Goal: Find specific page/section: Find specific page/section

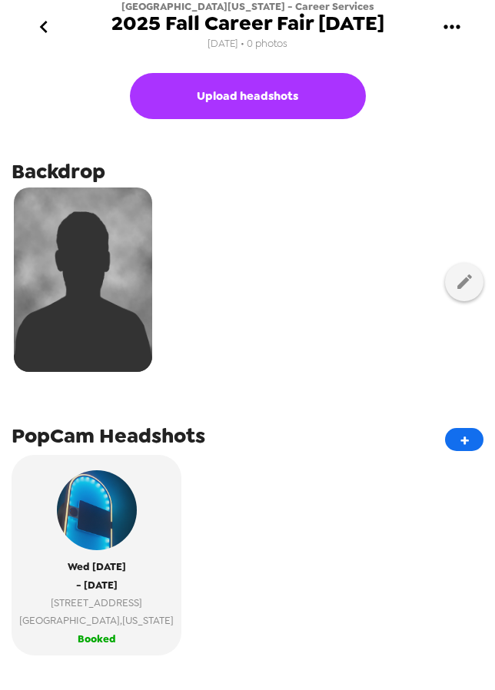
click at [38, 35] on icon "go back" at bounding box center [44, 27] width 25 height 25
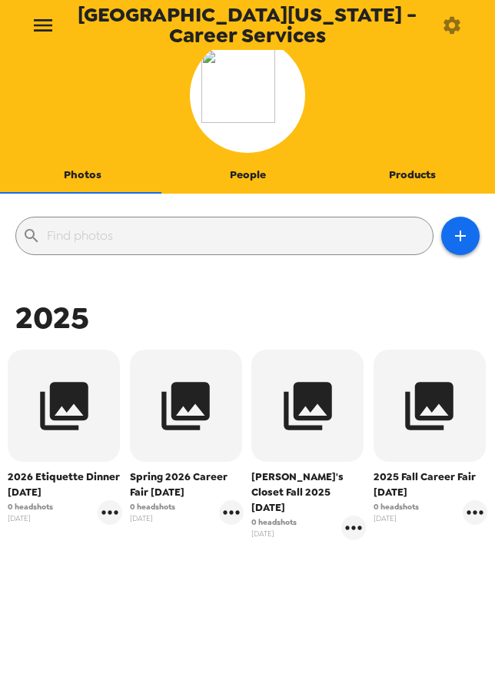
scroll to position [16, 0]
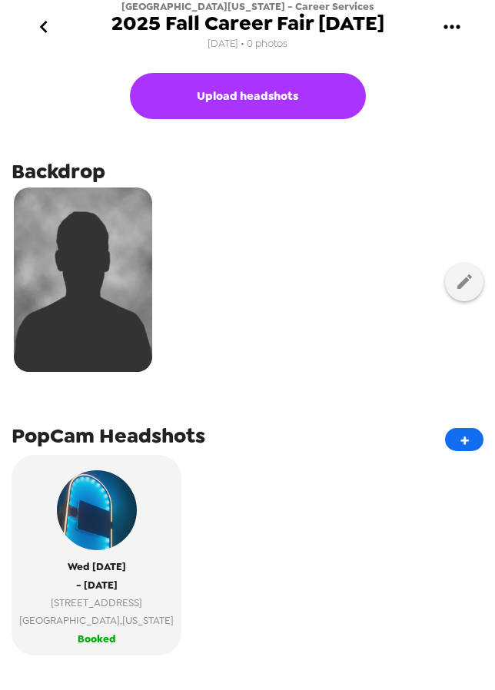
click at [50, 26] on icon "go back" at bounding box center [44, 27] width 25 height 25
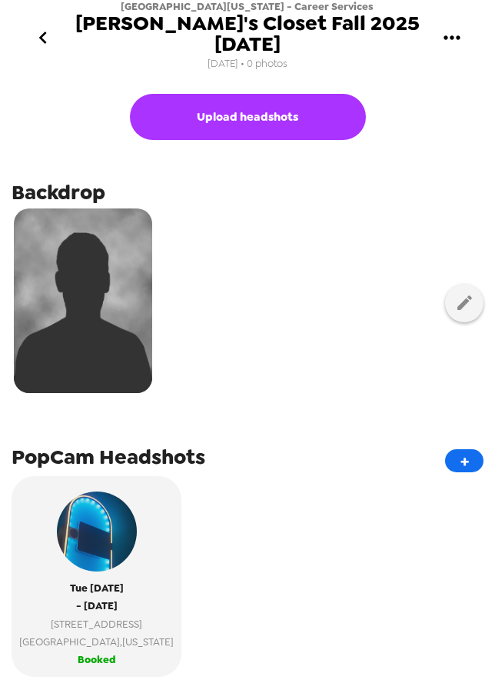
click at [39, 25] on icon "go back" at bounding box center [43, 37] width 25 height 25
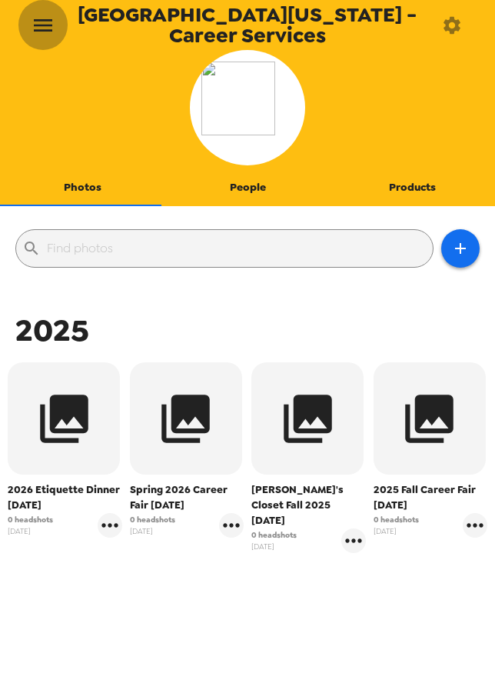
click at [47, 22] on icon "menu" at bounding box center [43, 25] width 25 height 25
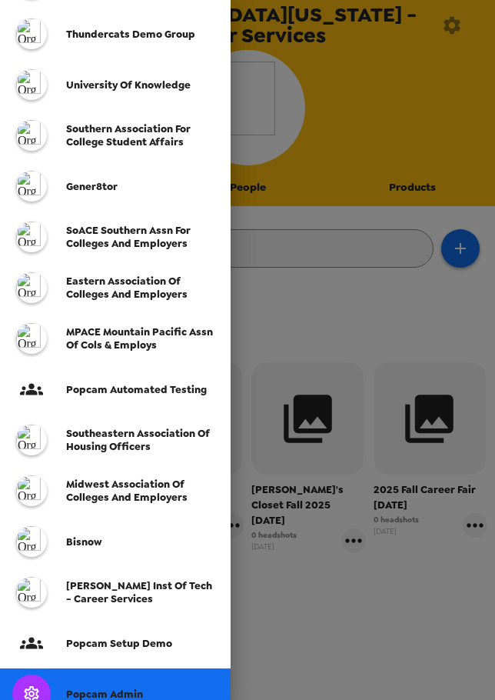
scroll to position [332, 0]
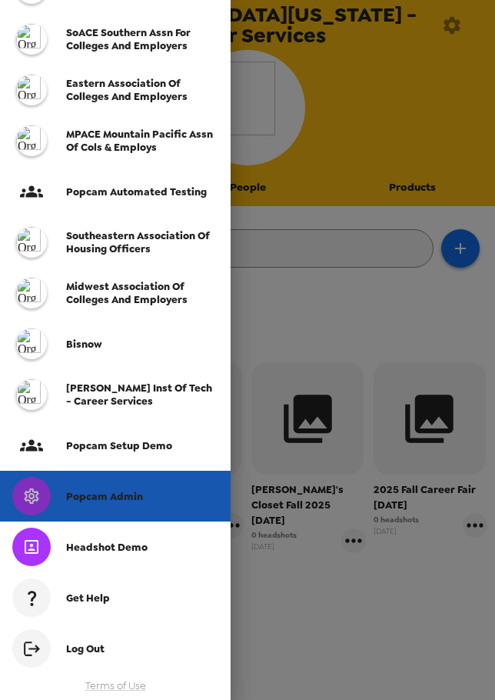
click at [118, 506] on div "Popcam Admin" at bounding box center [115, 496] width 231 height 51
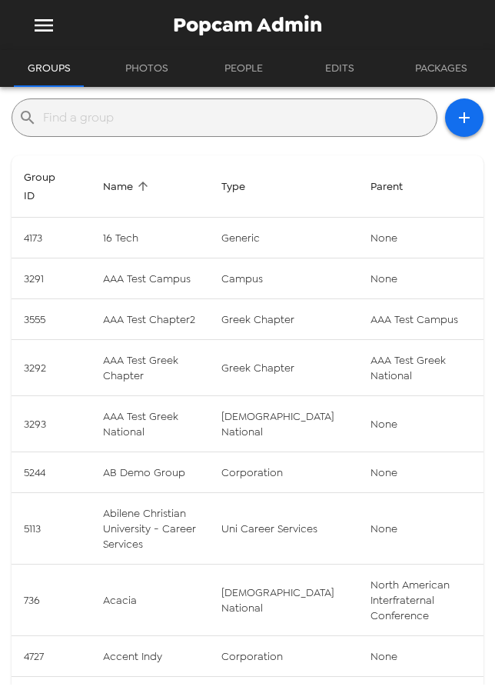
drag, startPoint x: 158, startPoint y: 111, endPoint x: 165, endPoint y: 135, distance: 24.3
click at [158, 113] on input "text" at bounding box center [237, 117] width 388 height 25
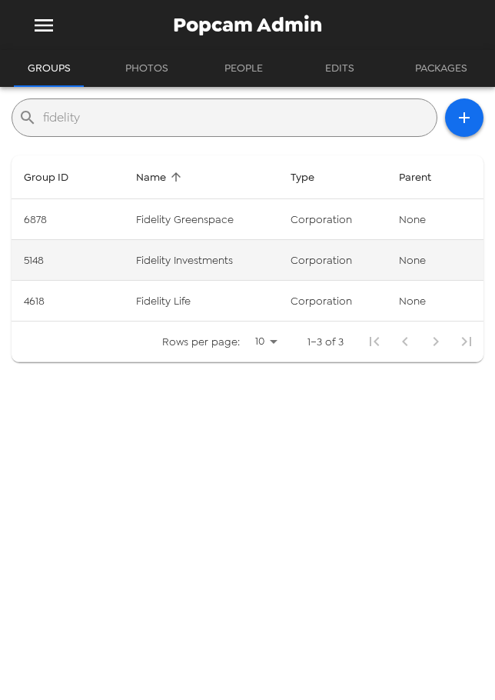
type input "fidelity"
click at [268, 265] on td "Fidelity Investments" at bounding box center [201, 260] width 154 height 41
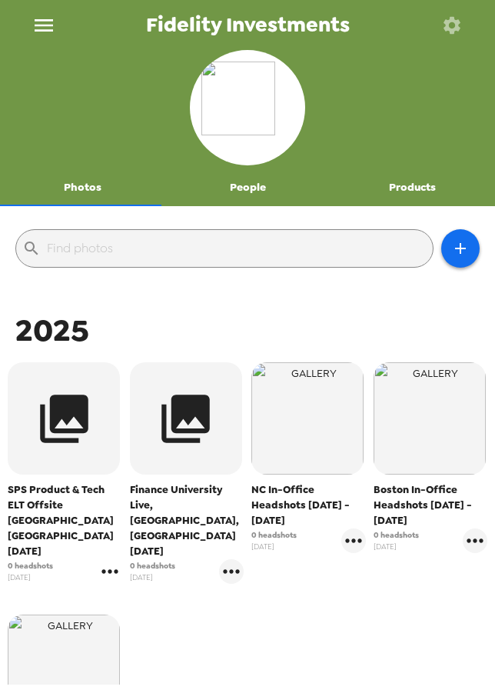
click at [108, 559] on icon "gallery menu" at bounding box center [110, 571] width 25 height 25
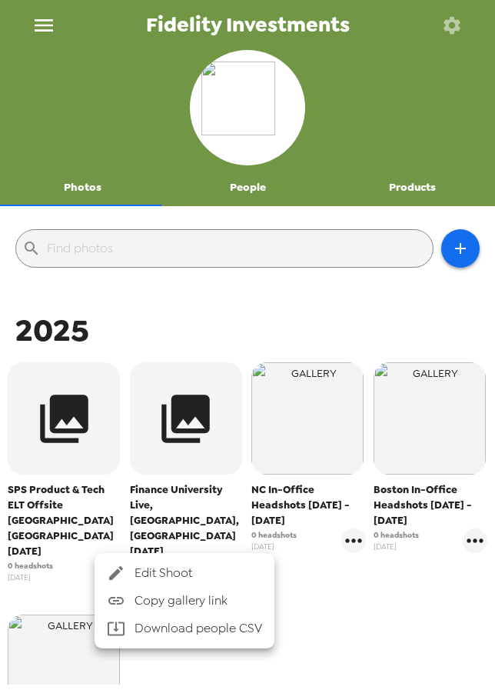
click at [141, 567] on span "Edit Shoot" at bounding box center [199, 573] width 128 height 18
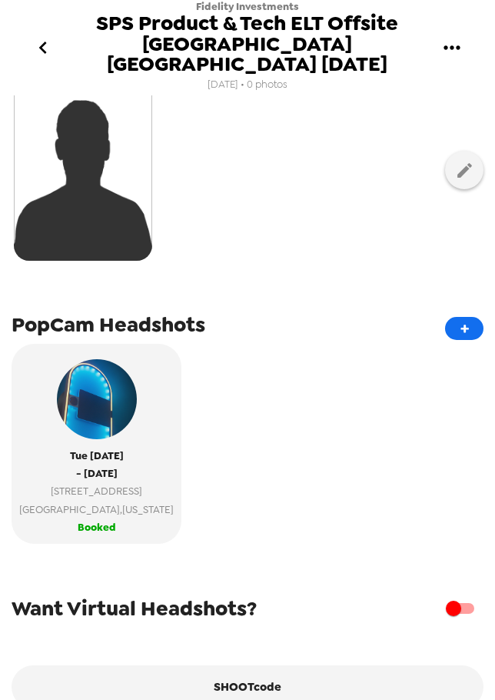
scroll to position [154, 0]
